Goal: Task Accomplishment & Management: Use online tool/utility

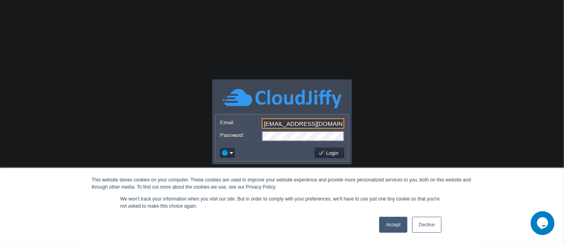
click at [330, 125] on input "[EMAIL_ADDRESS][DOMAIN_NAME]" at bounding box center [303, 123] width 83 height 10
type input "[EMAIL_ADDRESS][DOMAIN_NAME]"
click at [327, 151] on button "Login" at bounding box center [329, 152] width 23 height 7
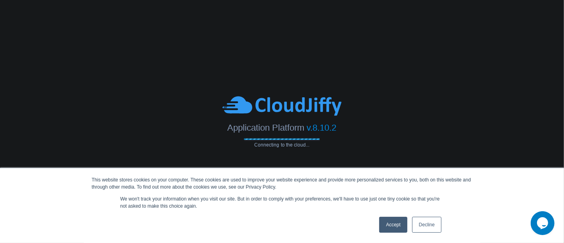
click at [387, 224] on link "Accept" at bounding box center [393, 225] width 28 height 16
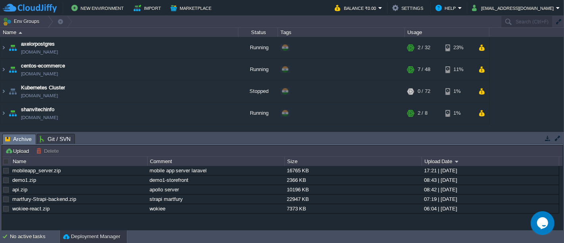
click at [366, 153] on td "Upload [PERSON_NAME] to ..." at bounding box center [283, 151] width 560 height 10
click at [216, 68] on button "button" at bounding box center [219, 69] width 7 height 7
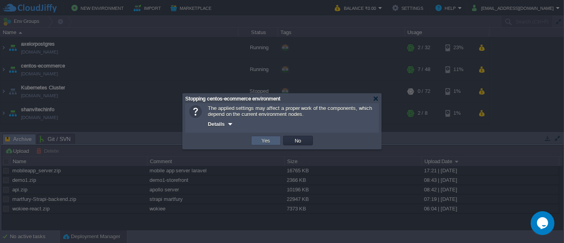
click at [263, 138] on button "Yes" at bounding box center [266, 140] width 13 height 7
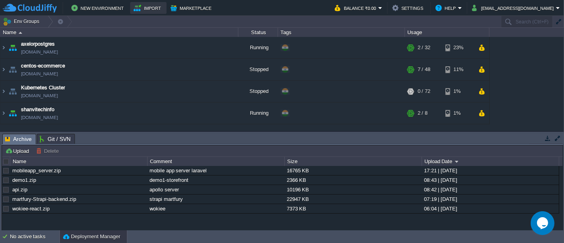
click at [143, 10] on button "Import" at bounding box center [149, 8] width 30 height 10
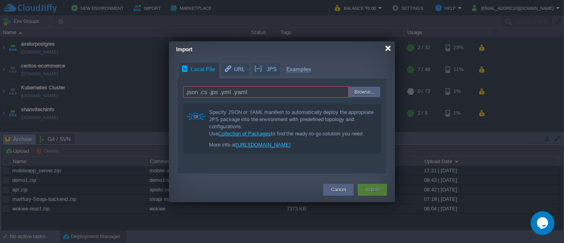
click at [390, 47] on div at bounding box center [388, 48] width 6 height 6
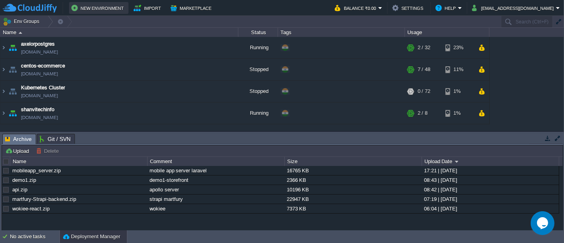
click at [84, 7] on button "New Environment" at bounding box center [98, 8] width 55 height 10
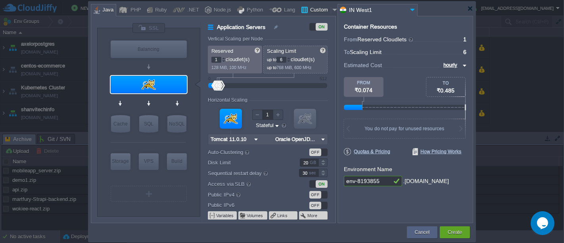
click at [315, 8] on div "Custom" at bounding box center [319, 10] width 23 height 12
type input "Application Servers"
type input "16"
type input "Docker Image"
type input "Stateless"
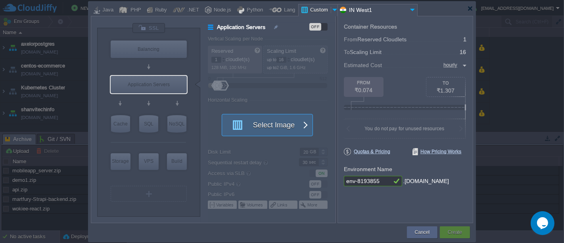
click at [293, 131] on button "Select Image" at bounding box center [262, 124] width 71 height 21
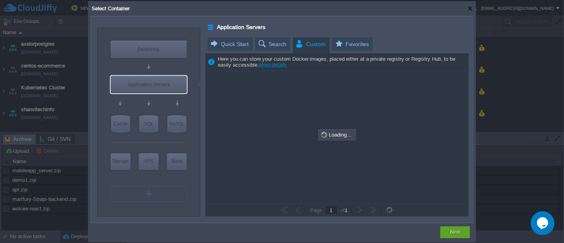
click at [308, 44] on span "Custom" at bounding box center [310, 44] width 31 height 14
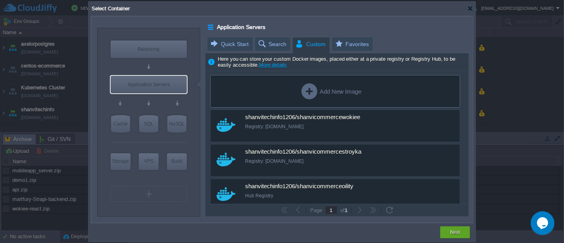
click at [341, 92] on div "Add New Image" at bounding box center [332, 91] width 60 height 16
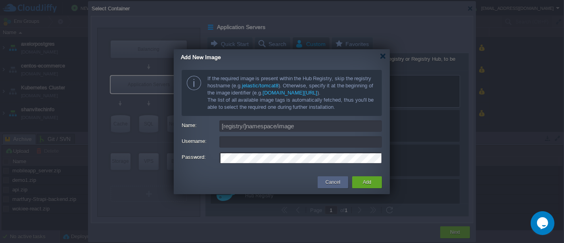
type input "[EMAIL_ADDRESS][DOMAIN_NAME]"
click at [294, 142] on input "[EMAIL_ADDRESS][DOMAIN_NAME]" at bounding box center [300, 142] width 163 height 12
click at [301, 130] on input "Name:" at bounding box center [300, 126] width 163 height 12
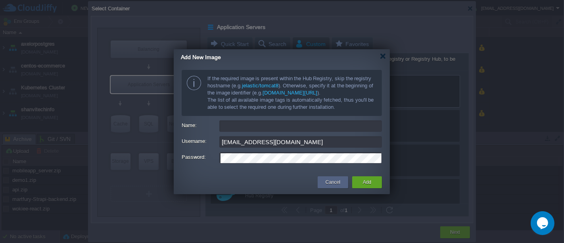
type input "[registry/]namespace/image"
click at [380, 56] on div at bounding box center [383, 56] width 6 height 6
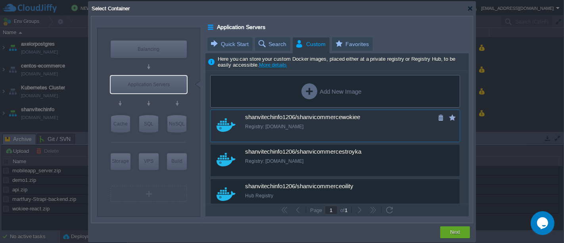
click at [306, 121] on span "shanvitechinfo1206/shanvicommercewokiee" at bounding box center [302, 117] width 115 height 7
type input "Shanvicommer..."
type input "latest"
type input "Shanvicommercewokiee :"
type input "latest"
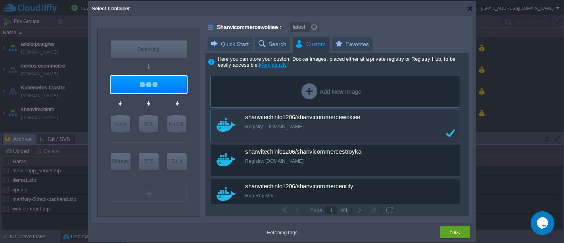
type input "latest"
click at [273, 86] on div "Add New Image" at bounding box center [335, 91] width 250 height 33
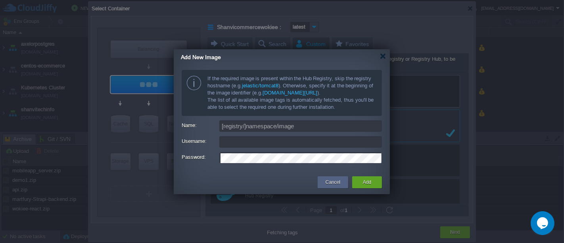
type input "[EMAIL_ADDRESS][DOMAIN_NAME]"
click at [238, 125] on input "Name:" at bounding box center [300, 126] width 163 height 12
type input "latest"
type input "[DOMAIN_NAME]"
type input "latest"
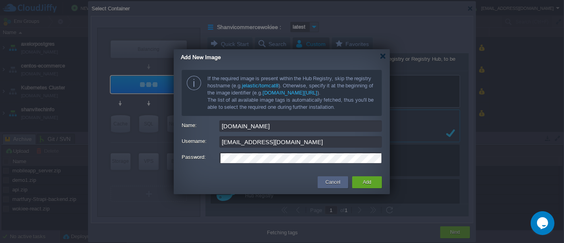
type input "[DOMAIN_NAME]"
click at [306, 144] on input "[EMAIL_ADDRESS][DOMAIN_NAME]" at bounding box center [300, 142] width 163 height 12
type input "latest"
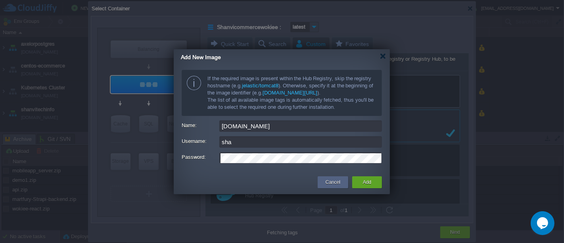
type input "shan"
type input "latest"
type input "shanvitechi"
type input "latest"
type input "shanvitechinfo1206"
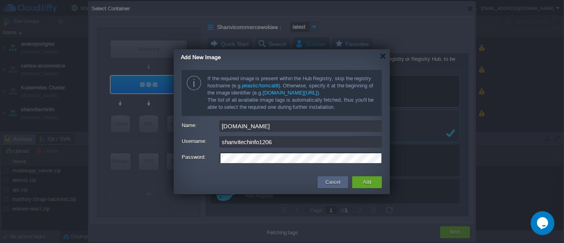
type input "latest"
type input "shanvitechinfo1206"
click at [226, 183] on td at bounding box center [247, 182] width 138 height 14
click at [371, 179] on button "Add" at bounding box center [367, 182] width 8 height 8
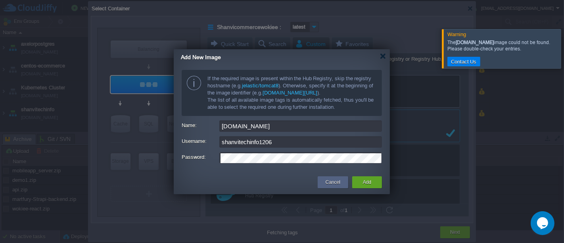
click at [564, 44] on div at bounding box center [574, 48] width 0 height 39
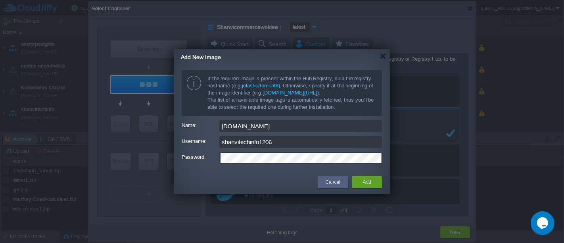
click at [277, 126] on input "[DOMAIN_NAME]" at bounding box center [300, 126] width 163 height 12
type input "latest"
paste input "docker pull shanvitechinfo1206/medusa-api:1.0"
type input "[DOMAIN_NAME][URL] pull shanvitechinfo1206/medusa-api:1.0"
click at [277, 126] on input "[DOMAIN_NAME][URL] pull shanvitechinfo1206/medusa-api:1.0" at bounding box center [300, 126] width 163 height 12
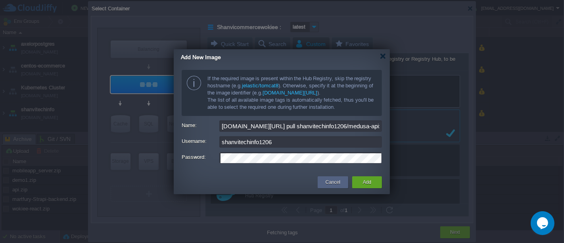
type input "latest"
type input "[DOMAIN_NAME][URL]"
type input "latest"
type input "[DOMAIN_NAME][URL]"
type input "latest"
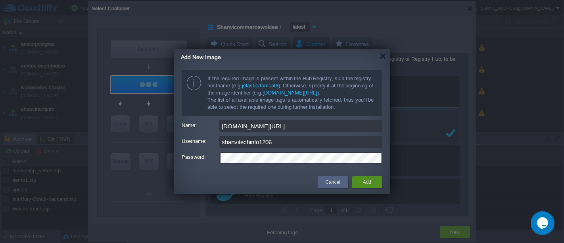
type input "[DOMAIN_NAME][URL]"
click at [371, 182] on button "Add" at bounding box center [367, 182] width 8 height 8
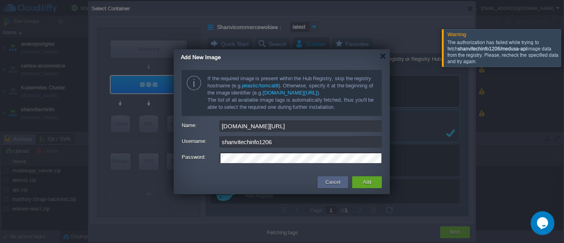
click at [356, 123] on input "[DOMAIN_NAME][URL]" at bounding box center [300, 126] width 163 height 12
type input "latest"
type input "[DOMAIN_NAME][URL]"
type input "latest"
type input "[DOMAIN_NAME][URL]"
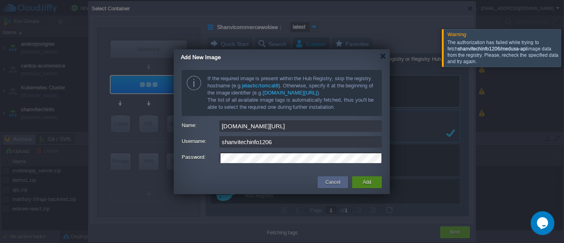
click at [369, 179] on button "Add" at bounding box center [367, 182] width 8 height 8
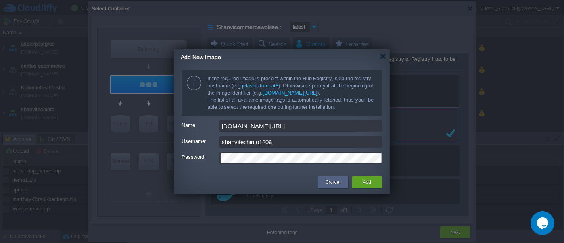
type input "latest"
click at [337, 184] on button "Cancel" at bounding box center [333, 182] width 15 height 8
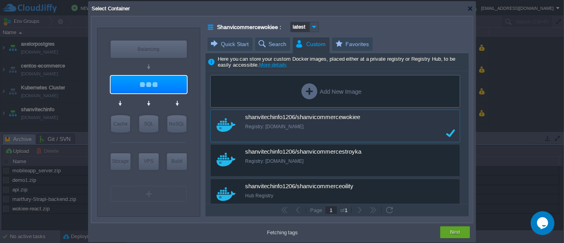
click at [465, 83] on div "Add New Image custom shanvitechinfo1206/shanvicommercewokiee Registry: [DOMAIN_…" at bounding box center [337, 137] width 263 height 133
click at [316, 26] on img at bounding box center [314, 27] width 9 height 10
click at [360, 22] on div "Shanvicommercewokiee : latest" at bounding box center [338, 27] width 261 height 10
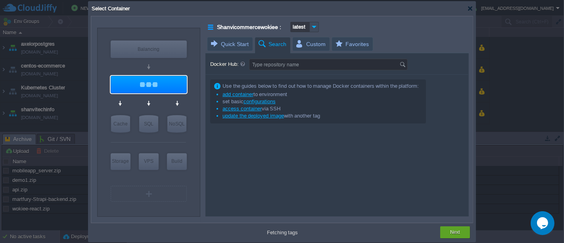
click at [266, 43] on span "Search" at bounding box center [272, 44] width 29 height 14
type input "latest"
click at [274, 64] on input "Docker Hub:" at bounding box center [325, 64] width 150 height 11
paste input "docker pull shanvitechinfo1206/medusa-api:1.0"
type input "docker pull shanvitechinfo1206/medusa-api:1.0"
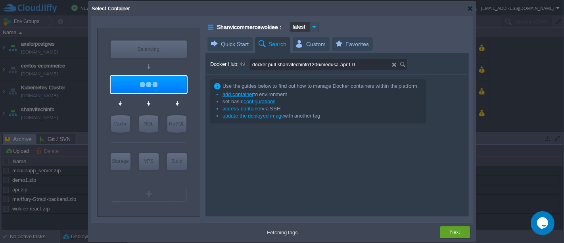
type input "latest"
type input "docker pull shanvitechinfo1206/medusa-api"
click at [278, 64] on input "docker pull shanvitechinfo1206/medusa-api" at bounding box center [321, 64] width 143 height 11
type input "latest"
type input "shanvitechinfo1206/medusa-api"
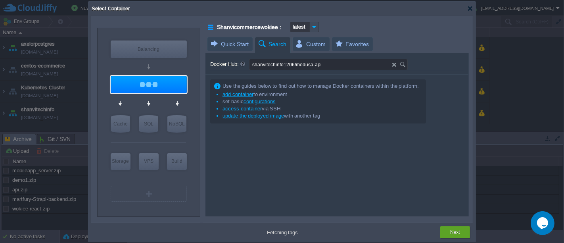
type input "latest"
type input "shanvitechinfo1206/medusa-api"
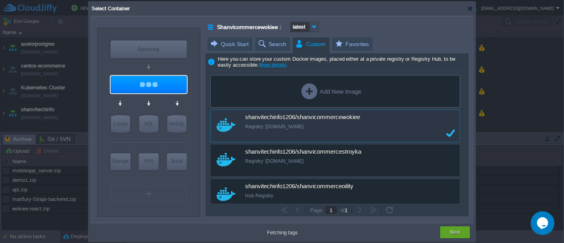
click at [305, 41] on span "Custom" at bounding box center [310, 44] width 31 height 14
click at [391, 133] on div "custom shanvitechinfo1206/shanvicommercewokiee Registry: [DOMAIN_NAME]" at bounding box center [335, 126] width 250 height 33
type input "latest"
click at [337, 94] on div "Add New Image" at bounding box center [332, 91] width 60 height 16
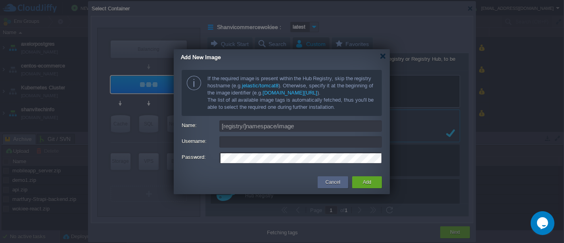
type input "[EMAIL_ADDRESS][DOMAIN_NAME]"
type input "latest"
click at [243, 126] on input "Name:" at bounding box center [300, 126] width 163 height 12
type input "latest"
type input "[registry/]namespace/image"
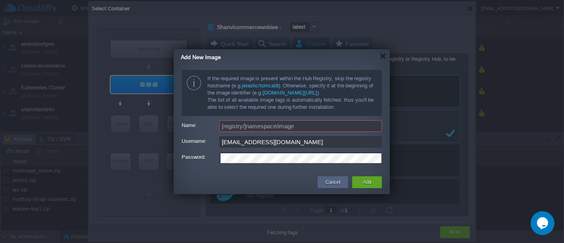
type input "latest"
click at [244, 123] on input "Name:" at bounding box center [300, 126] width 163 height 12
paste input "[URL][DOMAIN_NAME]"
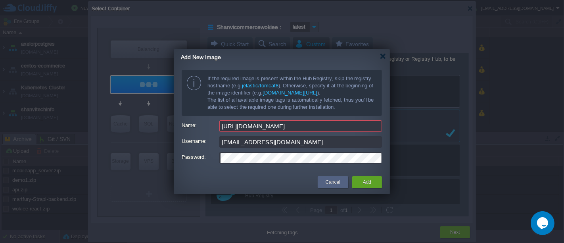
type input "[URL][DOMAIN_NAME]"
click at [311, 143] on input "[EMAIL_ADDRESS][DOMAIN_NAME]" at bounding box center [300, 142] width 163 height 12
type input "latest"
click at [311, 143] on input "[EMAIL_ADDRESS][DOMAIN_NAME]" at bounding box center [300, 142] width 163 height 12
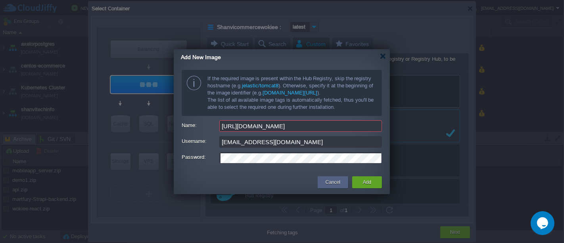
click at [311, 143] on input "[EMAIL_ADDRESS][DOMAIN_NAME]" at bounding box center [300, 142] width 163 height 12
type input "shan"
type input "latest"
type input "shanvite"
type input "latest"
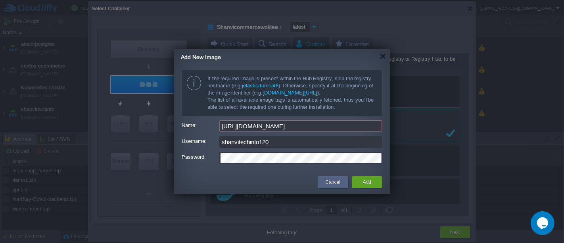
type input "shanvitechinfo1206"
type input "latest"
type input "shanvitechinfo1206"
click at [229, 186] on td at bounding box center [247, 182] width 138 height 14
click at [364, 177] on div "Add" at bounding box center [367, 182] width 18 height 12
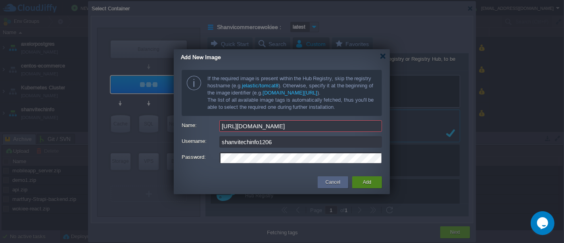
click at [369, 182] on button "Add" at bounding box center [367, 182] width 8 height 8
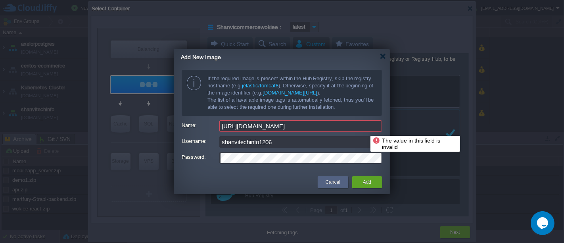
click at [365, 128] on input "[URL][DOMAIN_NAME]" at bounding box center [300, 126] width 163 height 12
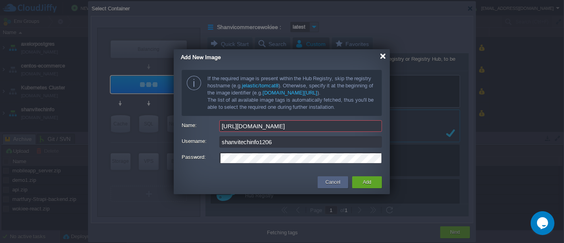
click at [381, 56] on div at bounding box center [383, 56] width 6 height 6
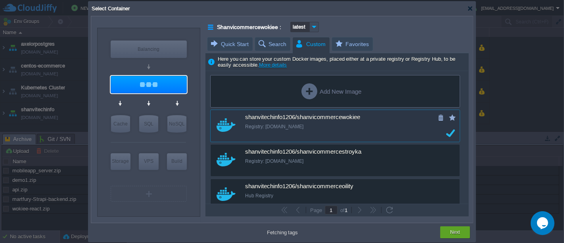
click at [294, 134] on div "custom shanvitechinfo1206/shanvicommercewokiee Registry: [DOMAIN_NAME]" at bounding box center [335, 126] width 250 height 33
click at [229, 124] on img at bounding box center [226, 124] width 19 height 13
click at [275, 128] on div "Registry: [DOMAIN_NAME]" at bounding box center [340, 126] width 191 height 7
type input "latest"
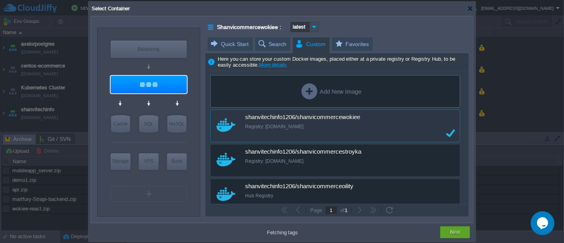
click at [331, 97] on div "Add New Image" at bounding box center [332, 91] width 60 height 16
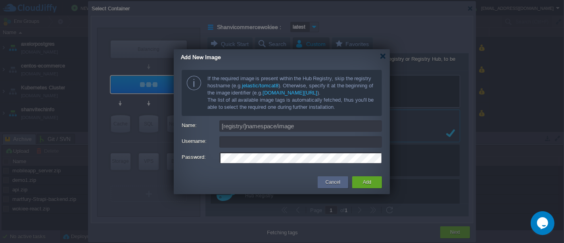
type input "[EMAIL_ADDRESS][DOMAIN_NAME]"
type input "latest"
click at [246, 126] on input "Name:" at bounding box center [300, 126] width 163 height 12
type input "do"
type input "latest"
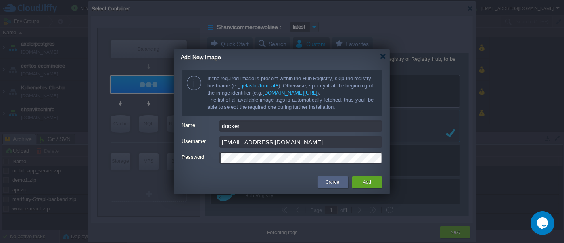
type input "docker."
type input "latest"
type input "[DOMAIN_NAME]"
type input "latest"
type input "[DOMAIN_NAME][URL]"
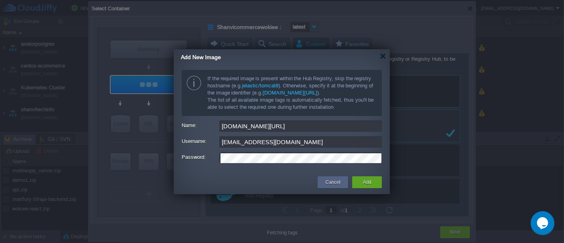
type input "latest"
paste input "shanvitechinfo1206/medusa-api:1.0"
type input "[DOMAIN_NAME][URL]"
type input "latest"
type input "[DOMAIN_NAME][URL]"
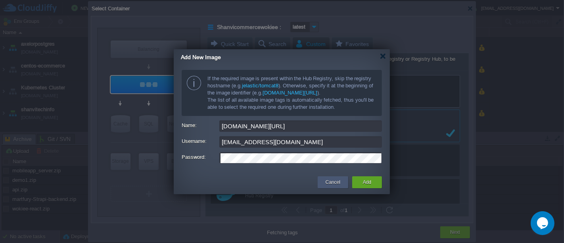
type input "latest"
type input "[DOMAIN_NAME][URL]"
click at [294, 145] on input "[EMAIL_ADDRESS][DOMAIN_NAME]" at bounding box center [300, 142] width 163 height 12
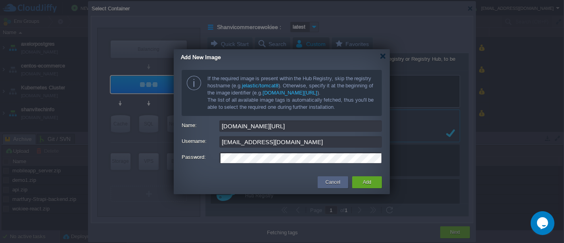
type input "latest"
click at [294, 145] on input "[EMAIL_ADDRESS][DOMAIN_NAME]" at bounding box center [300, 142] width 163 height 12
type input "shanvite"
type input "latest"
type input "shanvitechinfo120"
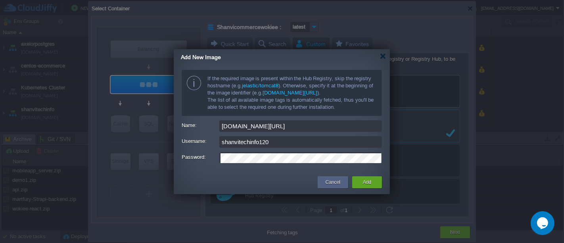
type input "latest"
type input "shanvitechinfo1206"
click at [245, 175] on td at bounding box center [247, 182] width 138 height 14
click at [368, 185] on button "Add" at bounding box center [367, 182] width 8 height 8
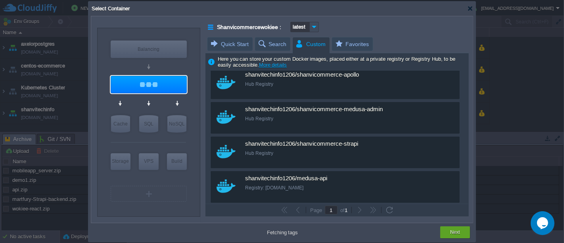
scroll to position [769, 0]
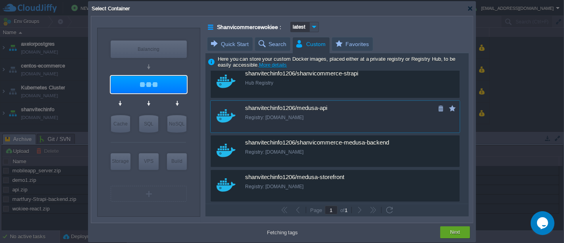
click at [364, 127] on div "custom shanvitechinfo1206/medusa-api Registry: [DOMAIN_NAME]" at bounding box center [335, 116] width 250 height 33
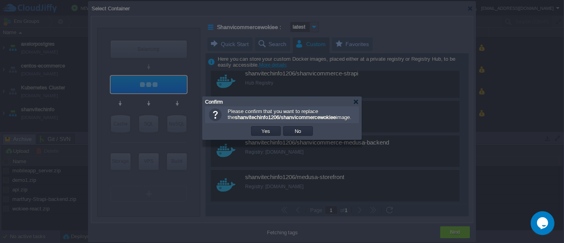
click at [410, 122] on div at bounding box center [282, 121] width 564 height 243
click at [354, 100] on div at bounding box center [356, 102] width 6 height 6
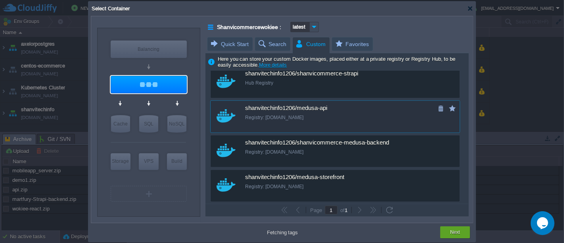
click at [331, 110] on div "shanvitechinfo1206/medusa-api" at bounding box center [340, 108] width 191 height 7
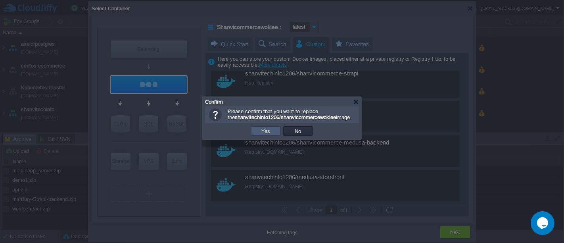
type input "latest"
click at [268, 135] on button "Yes" at bounding box center [266, 130] width 13 height 7
type input "Medusa-api"
type input "latest"
type input "Medusa-api :"
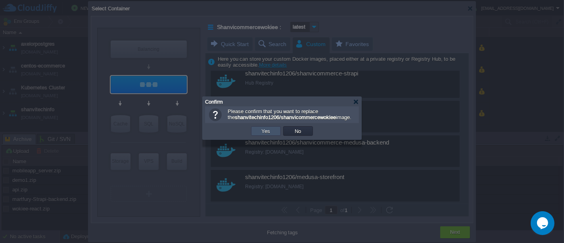
type input "latest"
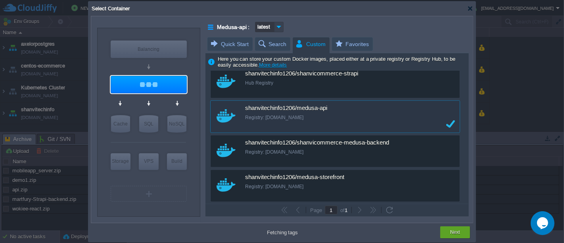
click at [277, 29] on img at bounding box center [279, 27] width 9 height 10
click at [279, 25] on img at bounding box center [279, 27] width 9 height 10
click at [326, 23] on div "Medusa-api : latest" at bounding box center [338, 27] width 261 height 10
click at [460, 232] on div "Next" at bounding box center [456, 232] width 18 height 12
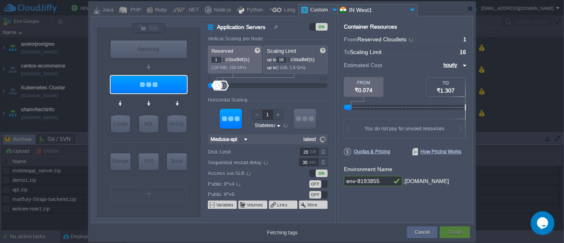
type input "latest"
click at [382, 180] on input "env-8193855" at bounding box center [368, 181] width 48 height 10
type input "me"
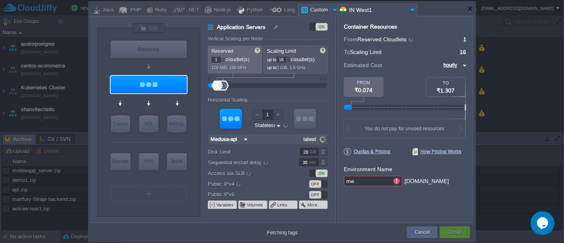
type input "latest"
type input "medusa-a"
type input "latest"
type input "medusa-api"
type input "latest"
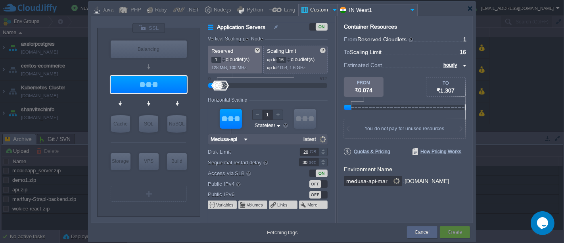
type input "medusa-api-mark"
type input "latest"
type input "medusa-api-marketplace"
type input "latest"
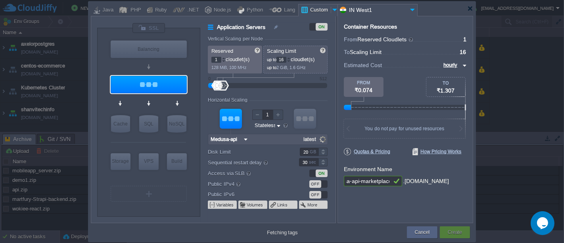
type input "medusa-api-marketplace"
click at [309, 151] on input "20" at bounding box center [309, 152] width 19 height 8
type input "latest"
type input "200"
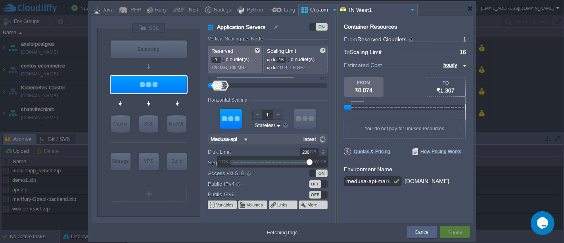
type input "latest"
type input "200"
click at [313, 173] on div "ON" at bounding box center [319, 173] width 18 height 8
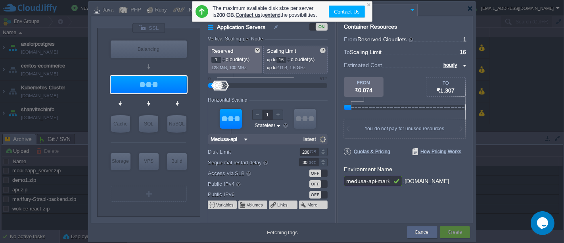
click at [323, 172] on div "OFF" at bounding box center [319, 173] width 18 height 8
click at [285, 58] on input "16" at bounding box center [282, 60] width 10 height 6
type input "latest"
type input "1"
type input "latest"
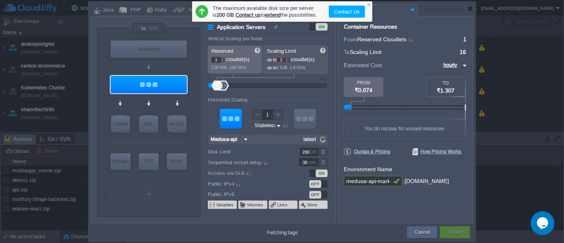
type input "25"
type input "latest"
type input "25"
click at [377, 204] on div "Container Resources From Reserved Cloudlets ... = 1 not added To Scaling Limit …" at bounding box center [406, 119] width 136 height 207
click at [452, 209] on div "Container Resources From Reserved Cloudlets ... = 1 not added To Scaling Limit …" at bounding box center [406, 119] width 136 height 207
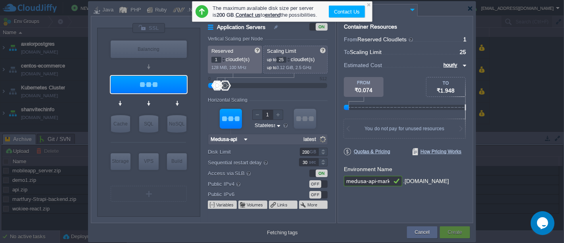
click at [378, 201] on div "Container Resources From Reserved Cloudlets ... = 1 not added To Scaling Limit …" at bounding box center [406, 119] width 136 height 207
click at [369, 5] on div at bounding box center [368, 4] width 5 height 5
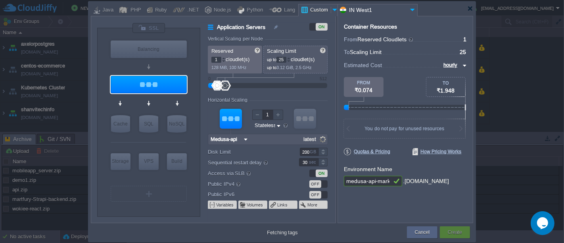
click at [373, 201] on div "Container Resources From Reserved Cloudlets ... = 1 not added To Scaling Limit …" at bounding box center [406, 119] width 136 height 207
click at [245, 140] on img at bounding box center [246, 139] width 8 height 10
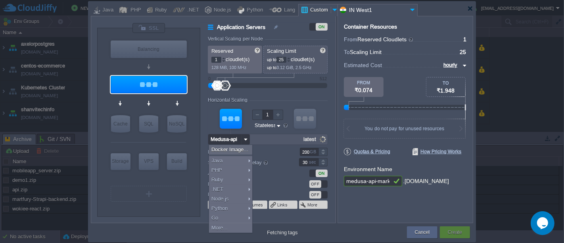
click at [245, 140] on img at bounding box center [246, 139] width 8 height 10
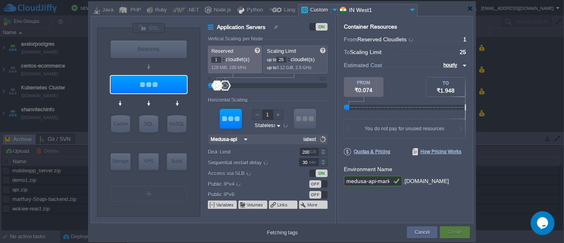
click at [367, 196] on div "Container Resources From Reserved Cloudlets ... = 1 not added To Scaling Limit …" at bounding box center [406, 119] width 136 height 207
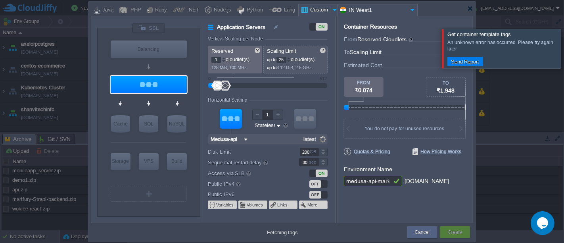
click at [564, 54] on div at bounding box center [574, 48] width 0 height 39
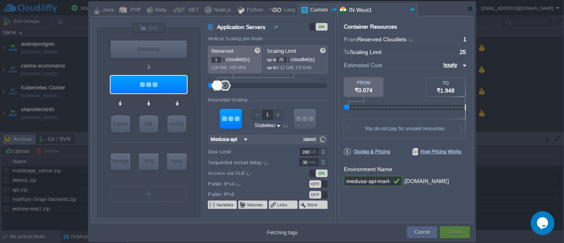
click at [376, 181] on input "medusa-api-marketplace" at bounding box center [368, 181] width 48 height 10
click at [365, 181] on input "medusa-api-marketplace" at bounding box center [368, 181] width 48 height 10
type input "latest"
type input "shanvitechin-api-marketplace"
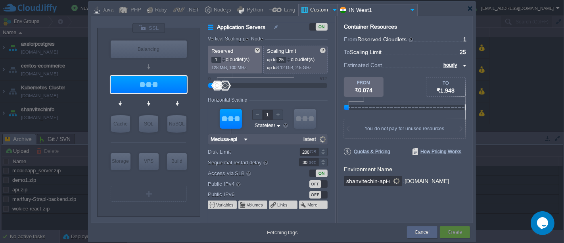
type input "1.0"
type input "shanvitechinfo-api-marketplace"
click at [450, 208] on div "Container Resources From Reserved Cloudlets ... = 1 not added To Scaling Limit …" at bounding box center [406, 119] width 136 height 207
click at [453, 233] on button "Create" at bounding box center [455, 232] width 14 height 8
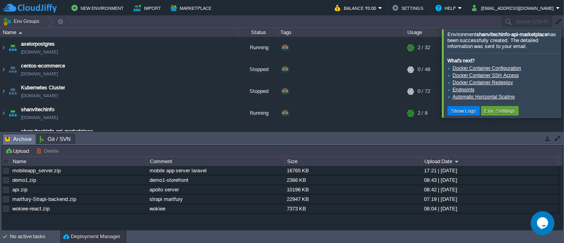
scroll to position [21, 0]
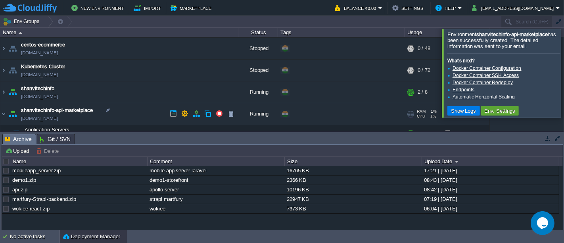
click at [58, 119] on link "[DOMAIN_NAME]" at bounding box center [39, 118] width 37 height 8
click at [564, 70] on div at bounding box center [574, 73] width 0 height 88
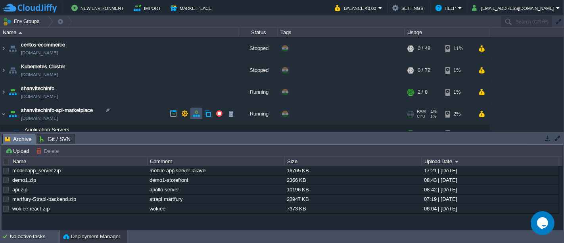
click at [196, 114] on button "button" at bounding box center [196, 113] width 7 height 7
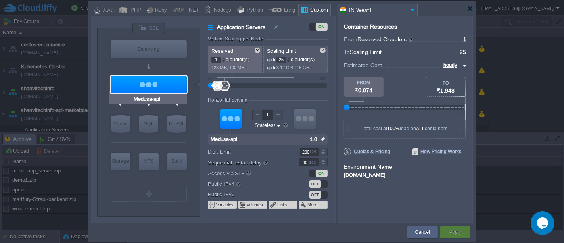
type input "Docker Image"
click at [158, 33] on div "VM Balancing VM Application Servers VM Cache VM SQL VM NoSQL VM Storage VM VPS …" at bounding box center [148, 122] width 103 height 188
click at [154, 25] on div at bounding box center [148, 28] width 33 height 11
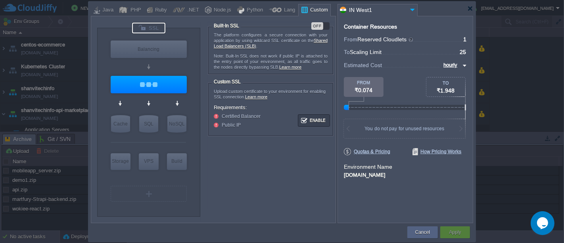
click at [325, 25] on div "OFF" at bounding box center [321, 26] width 18 height 8
click at [460, 232] on button "Apply" at bounding box center [455, 232] width 12 height 8
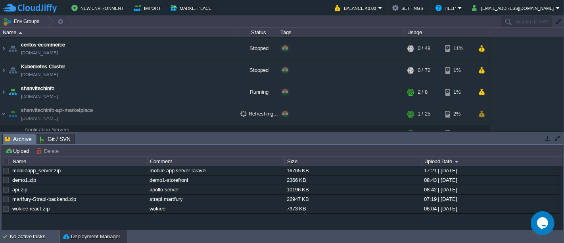
scroll to position [15, 0]
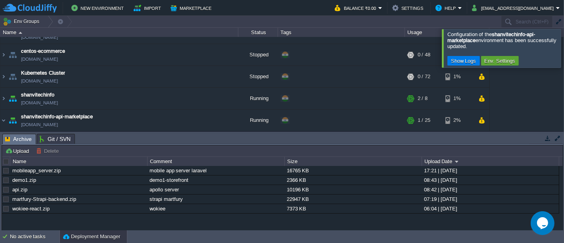
click at [564, 53] on div at bounding box center [574, 48] width 0 height 38
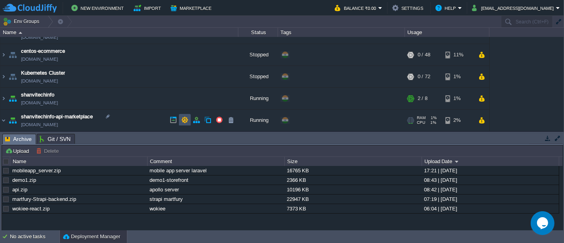
click at [185, 119] on button "button" at bounding box center [184, 119] width 7 height 7
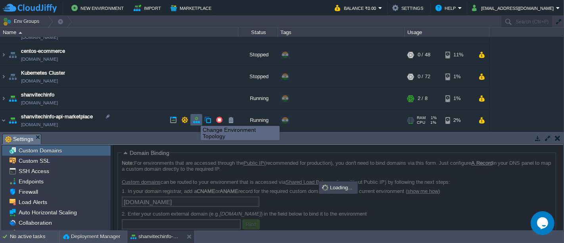
scroll to position [2, 0]
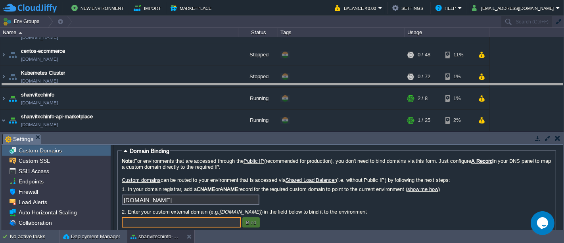
drag, startPoint x: 341, startPoint y: 138, endPoint x: 331, endPoint y: 83, distance: 55.7
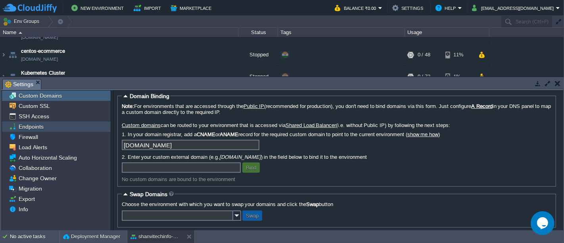
click at [27, 126] on span "Endpoints" at bounding box center [31, 126] width 28 height 7
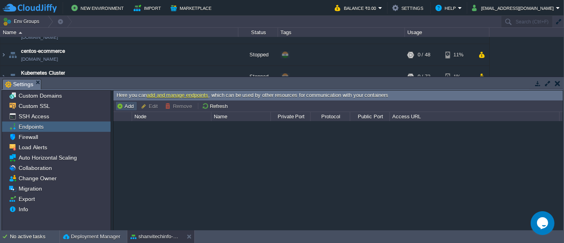
click at [128, 107] on button "Add" at bounding box center [126, 105] width 19 height 7
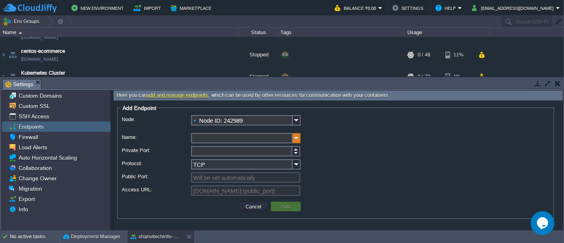
click at [296, 141] on img at bounding box center [297, 138] width 8 height 10
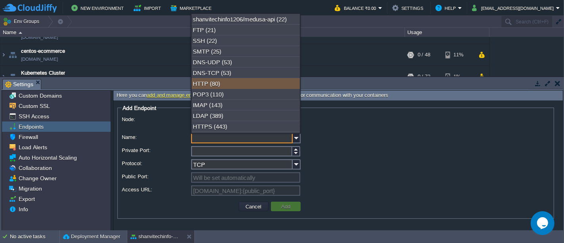
click at [217, 80] on div "HTTP (80)" at bounding box center [246, 83] width 108 height 11
type input "HTTP"
type input "80"
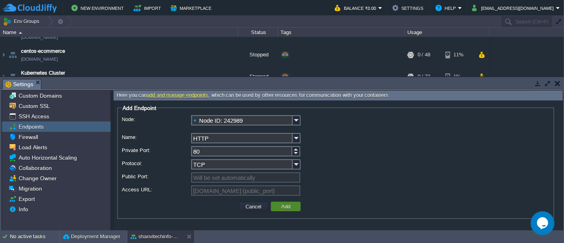
click at [280, 205] on button "Add" at bounding box center [286, 206] width 14 height 7
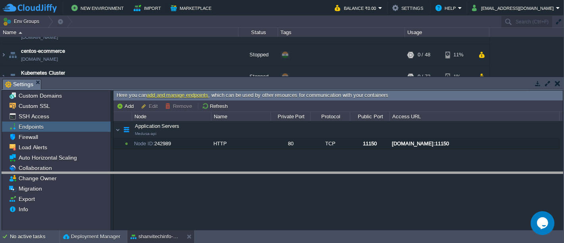
drag, startPoint x: 113, startPoint y: 83, endPoint x: 130, endPoint y: 179, distance: 96.8
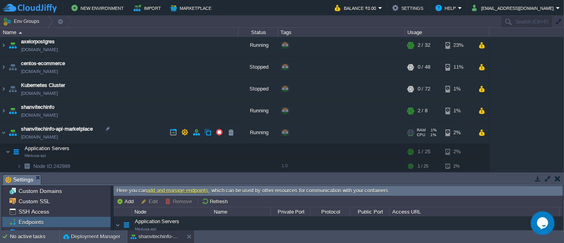
click at [58, 138] on link "[DOMAIN_NAME]" at bounding box center [39, 137] width 37 height 8
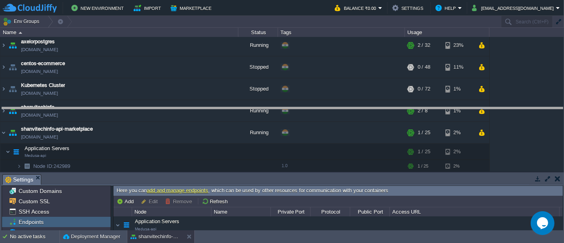
drag, startPoint x: 289, startPoint y: 178, endPoint x: 282, endPoint y: 105, distance: 73.3
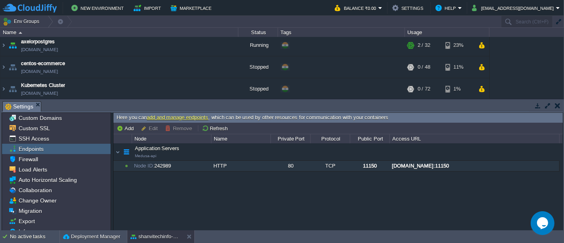
click at [441, 166] on div "[DOMAIN_NAME]:11150" at bounding box center [474, 166] width 169 height 10
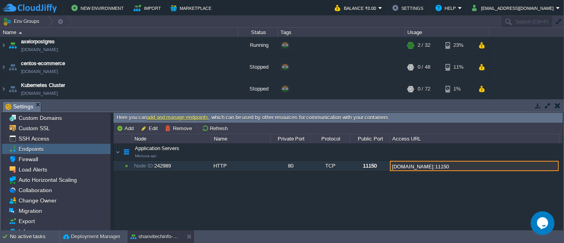
click at [441, 166] on input "[DOMAIN_NAME]:11150" at bounding box center [474, 166] width 169 height 10
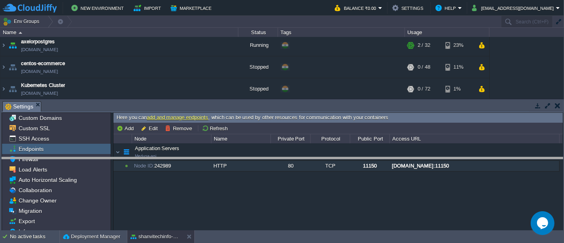
drag, startPoint x: 276, startPoint y: 106, endPoint x: 280, endPoint y: 162, distance: 56.9
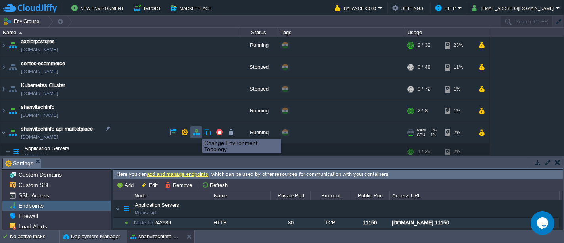
click at [196, 132] on button "button" at bounding box center [196, 132] width 7 height 7
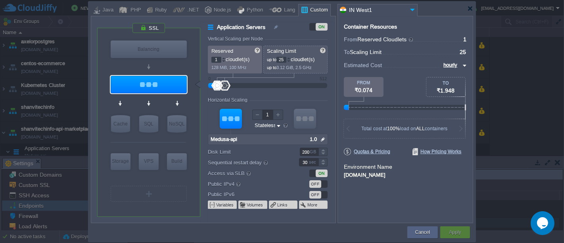
click at [323, 184] on div "OFF" at bounding box center [319, 184] width 18 height 8
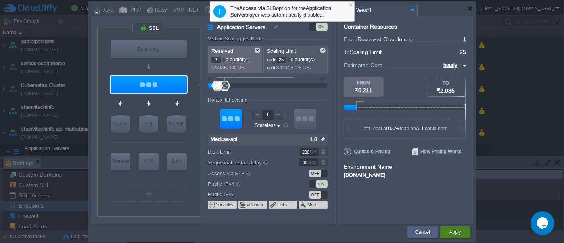
click at [456, 230] on button "Apply" at bounding box center [455, 232] width 12 height 8
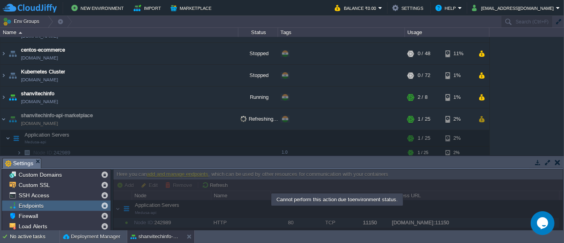
scroll to position [0, 0]
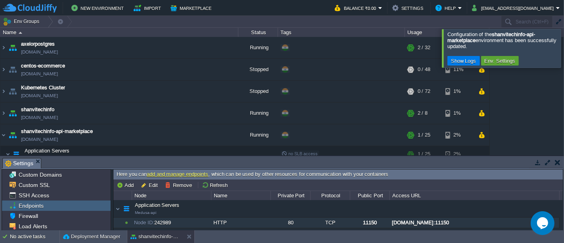
click at [564, 50] on div at bounding box center [574, 48] width 0 height 38
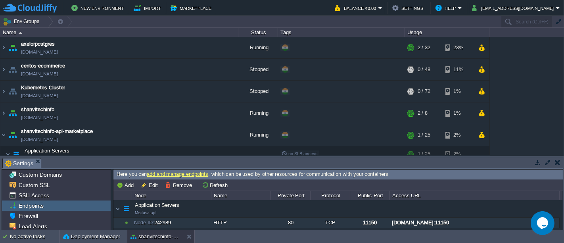
drag, startPoint x: 561, startPoint y: 88, endPoint x: 564, endPoint y: 108, distance: 20.8
click at [564, 108] on div "axelorpostgres [DOMAIN_NAME] Running + Add to Env Group RAM 5% CPU 1% 2 / 32 23…" at bounding box center [282, 96] width 564 height 118
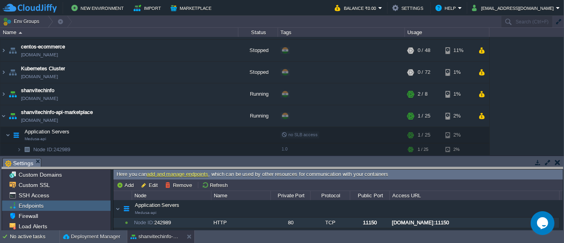
drag, startPoint x: 150, startPoint y: 160, endPoint x: 154, endPoint y: 174, distance: 14.6
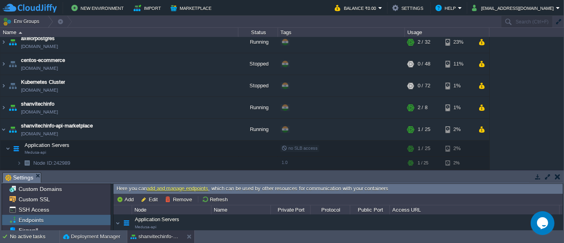
scroll to position [4, 0]
click at [562, 176] on td at bounding box center [558, 177] width 10 height 10
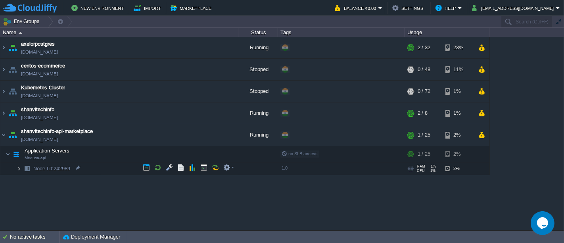
click at [20, 167] on img at bounding box center [19, 168] width 5 height 12
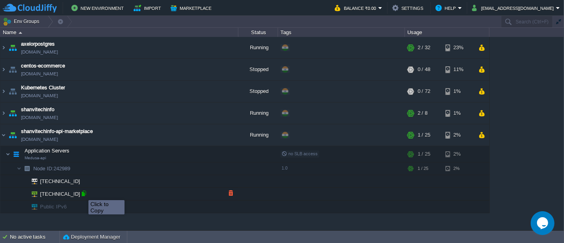
click at [83, 193] on div at bounding box center [83, 193] width 7 height 7
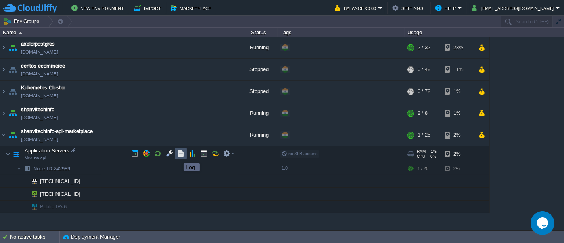
click at [178, 156] on button "button" at bounding box center [180, 153] width 7 height 7
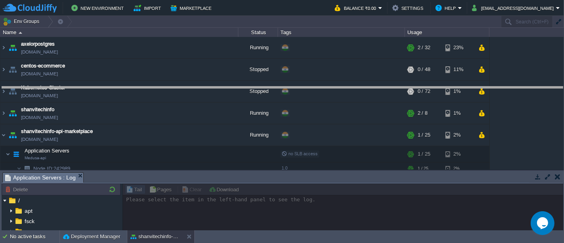
drag, startPoint x: 306, startPoint y: 177, endPoint x: 318, endPoint y: 92, distance: 86.3
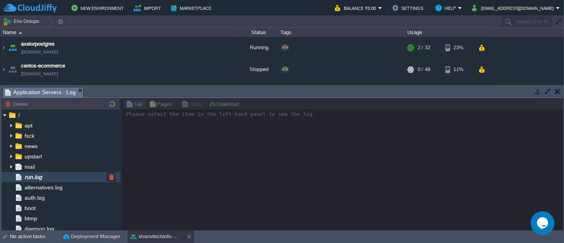
click at [46, 179] on div "run.log" at bounding box center [61, 177] width 119 height 10
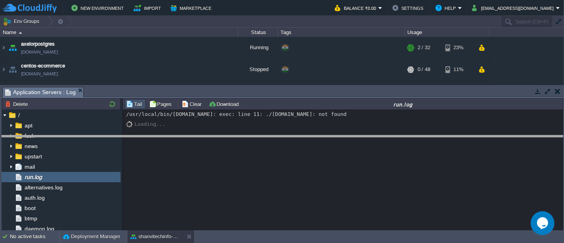
drag, startPoint x: 276, startPoint y: 90, endPoint x: 277, endPoint y: 140, distance: 49.6
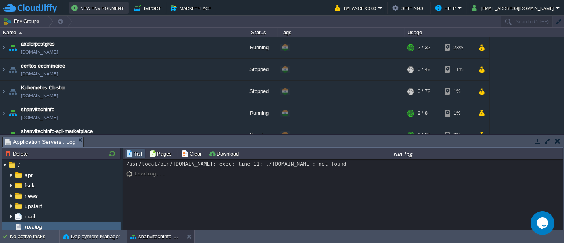
click at [94, 7] on button "New Environment" at bounding box center [98, 8] width 55 height 10
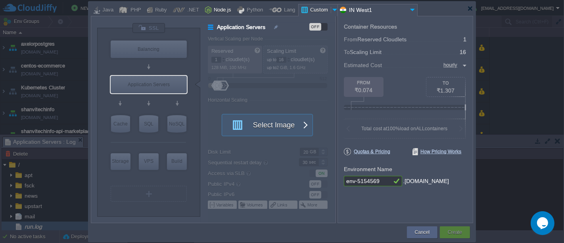
click at [212, 11] on div "Node.js" at bounding box center [222, 10] width 20 height 12
type input "Application Servers"
type input "4"
type input "8"
type input "Node.js 24.5.0 LTS"
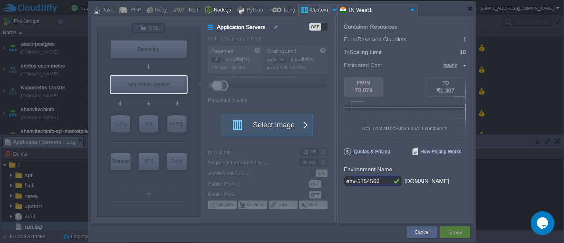
type input "24.5.0-pm2"
type input "Stateful"
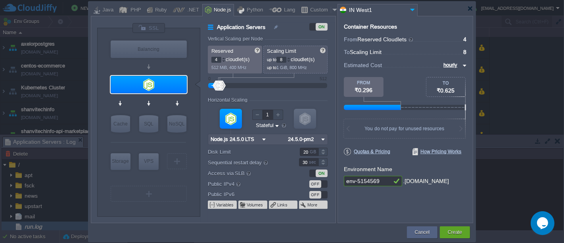
click at [312, 139] on input "24.5.0-pm2" at bounding box center [302, 139] width 33 height 10
click at [234, 141] on input "Node.js 24.5.0 LTS" at bounding box center [234, 139] width 52 height 10
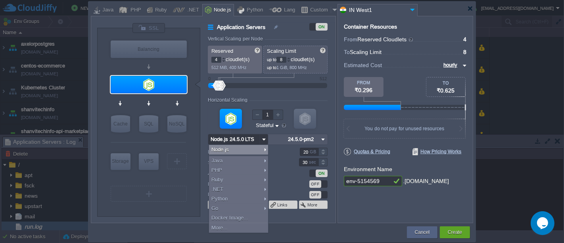
click at [239, 149] on div "Node.js" at bounding box center [238, 150] width 59 height 10
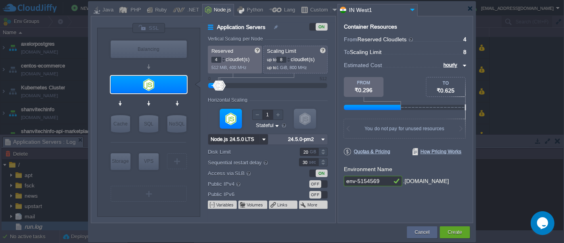
click at [256, 138] on input "Node.js 24.5.0 LTS" at bounding box center [234, 139] width 52 height 10
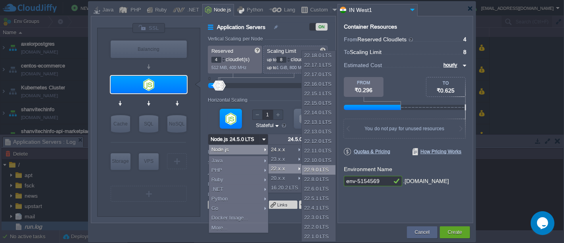
click at [314, 167] on div "22.9.0 LTS" at bounding box center [319, 170] width 34 height 10
type input "Node.js 22.9.0 LTS"
type input "22.9.0-pm2"
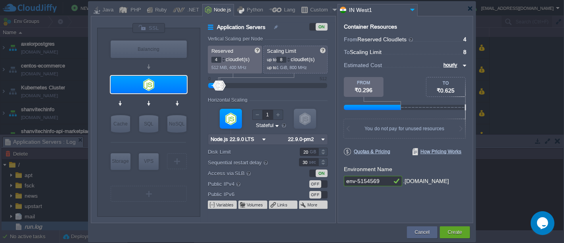
click at [285, 57] on input "8" at bounding box center [282, 60] width 10 height 6
type input "16"
click at [320, 96] on form "Vertical Scaling per Node Reserved 4 cloudlet(s) 512 MiB, 400 MHz Scaling Limit…" at bounding box center [271, 129] width 127 height 187
click at [451, 230] on button "Create" at bounding box center [455, 232] width 14 height 8
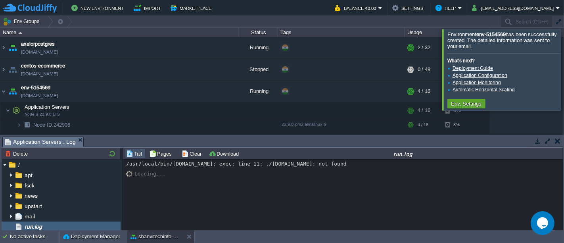
click at [564, 52] on div at bounding box center [574, 69] width 0 height 81
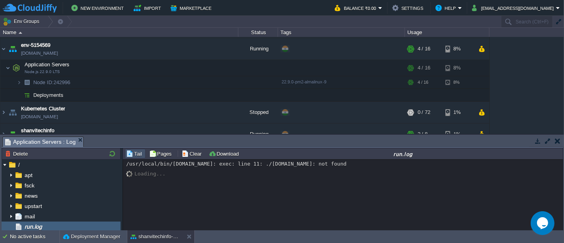
scroll to position [36, 0]
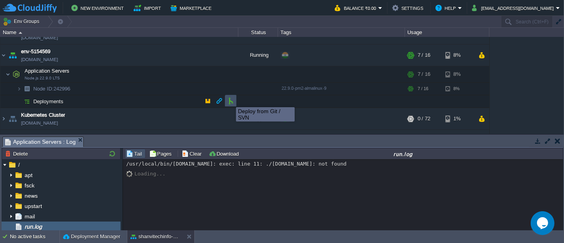
click at [230, 100] on button "button" at bounding box center [230, 100] width 7 height 7
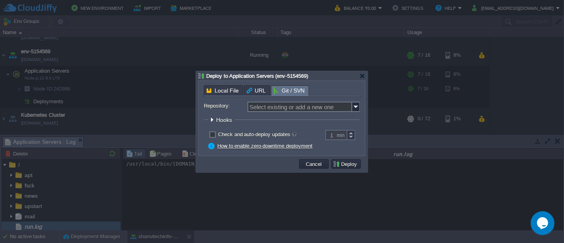
click at [230, 89] on div "Local File URL Git / SVN Repository: Select existing or add a new one Branch: m…" at bounding box center [282, 118] width 166 height 75
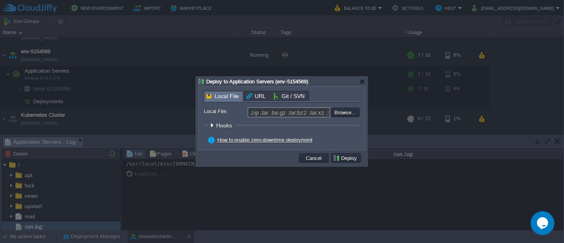
click at [212, 125] on div at bounding box center [212, 125] width 6 height 6
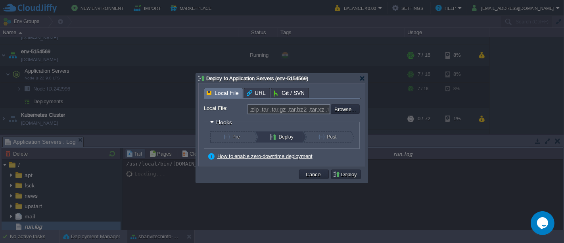
click at [248, 159] on link "How to enable zero-downtime deployment" at bounding box center [264, 156] width 95 height 6
click at [360, 80] on div at bounding box center [363, 78] width 6 height 6
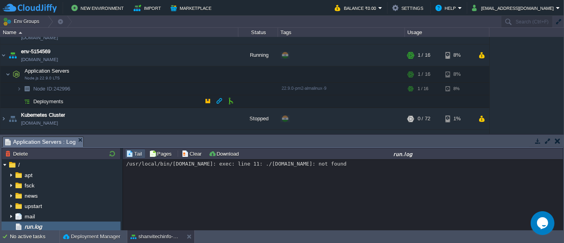
click at [29, 100] on img at bounding box center [26, 101] width 11 height 12
click at [45, 101] on span "Deployments" at bounding box center [49, 101] width 32 height 7
click at [96, 13] on td "New Environment" at bounding box center [99, 8] width 60 height 12
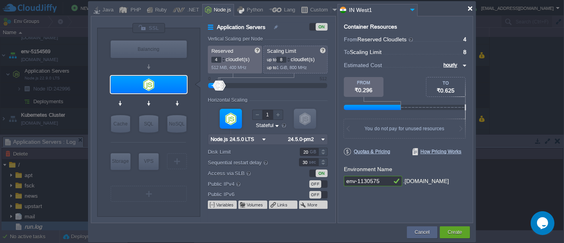
click at [469, 10] on div at bounding box center [471, 9] width 6 height 6
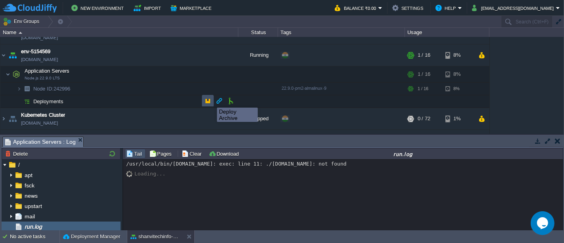
click at [209, 100] on button "button" at bounding box center [207, 100] width 7 height 7
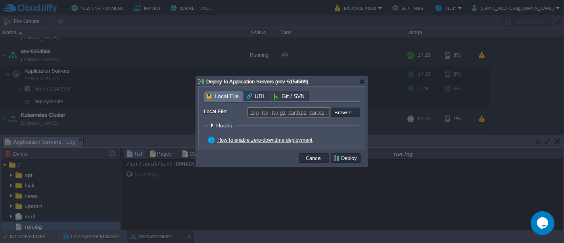
click at [229, 96] on span "Local File" at bounding box center [223, 96] width 32 height 10
click at [341, 114] on input "file" at bounding box center [310, 112] width 100 height 9
type input "C:\fakepath\mercur.zip"
type input "mercur.zip"
click at [344, 157] on button "Deploy" at bounding box center [346, 157] width 27 height 7
